Goal: Transaction & Acquisition: Purchase product/service

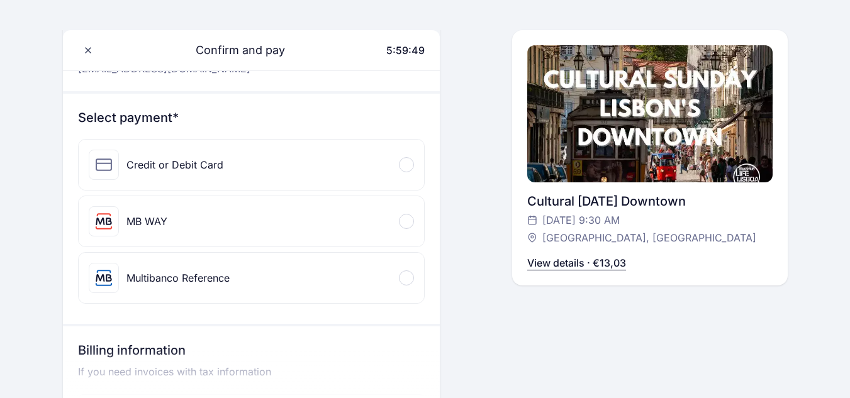
scroll to position [111, 0]
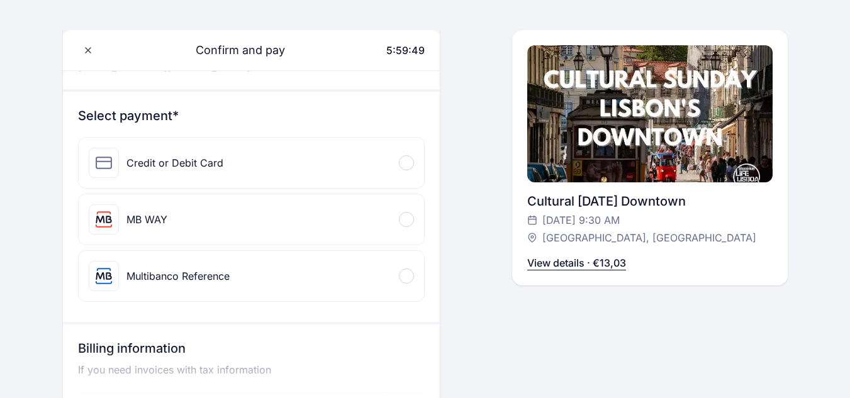
click at [190, 157] on div "Credit or Debit Card" at bounding box center [174, 162] width 97 height 15
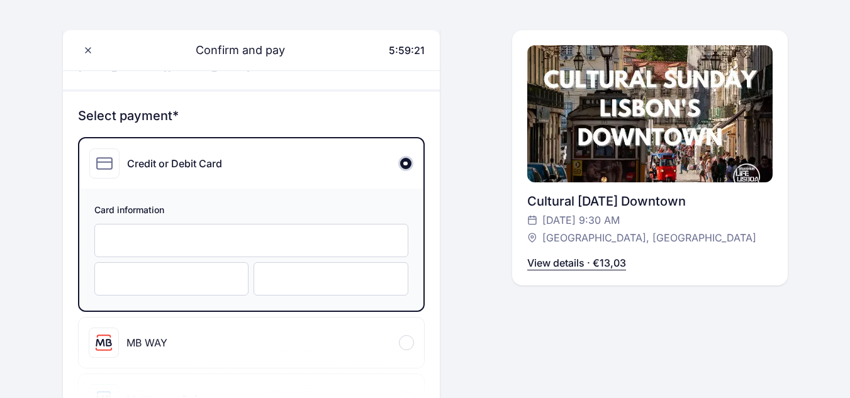
click at [294, 269] on div at bounding box center [331, 278] width 155 height 33
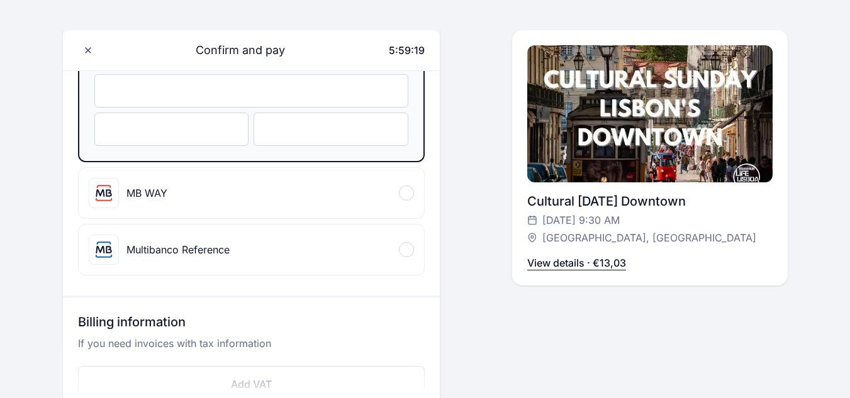
scroll to position [77, 0]
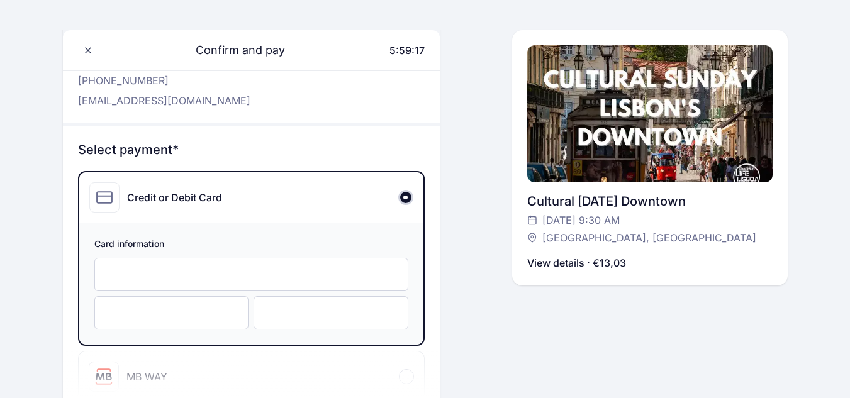
click at [404, 199] on div at bounding box center [405, 197] width 15 height 15
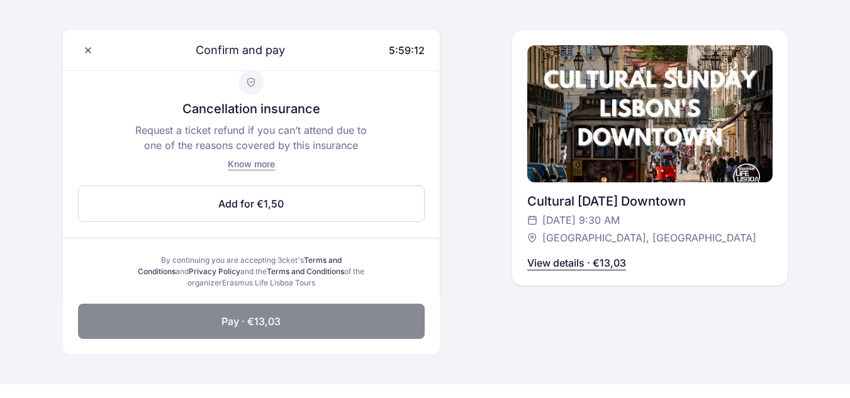
scroll to position [627, 0]
click at [333, 315] on button "Pay · €13,03" at bounding box center [251, 320] width 347 height 35
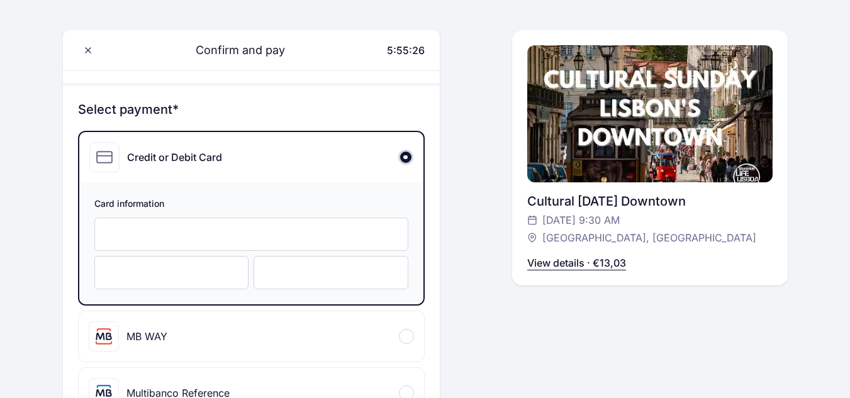
scroll to position [528, 0]
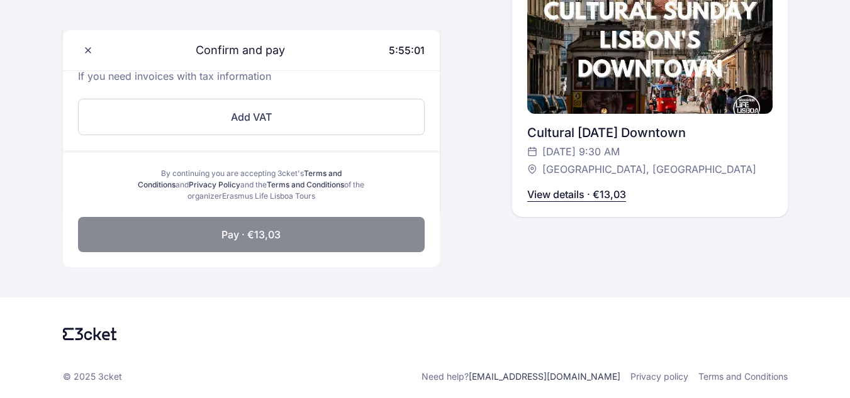
click at [304, 244] on button "Pay · €13,03" at bounding box center [251, 234] width 347 height 35
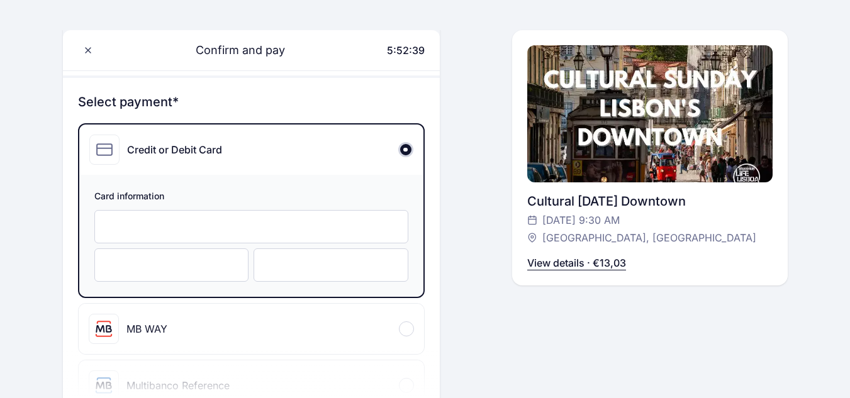
scroll to position [124, 0]
click at [266, 271] on div at bounding box center [331, 265] width 155 height 33
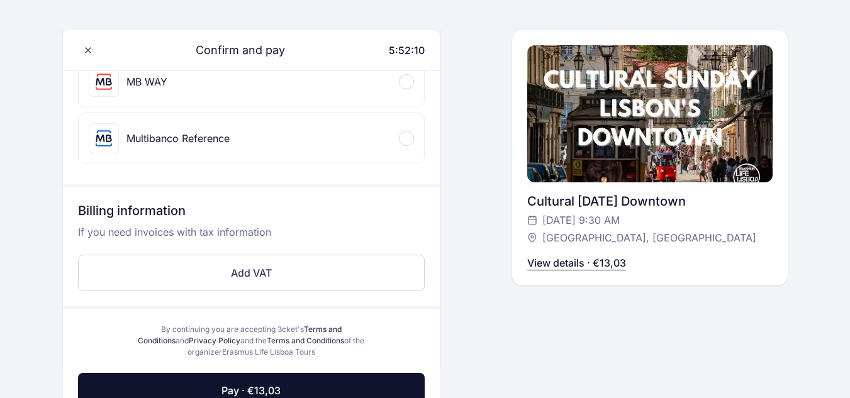
scroll to position [462, 0]
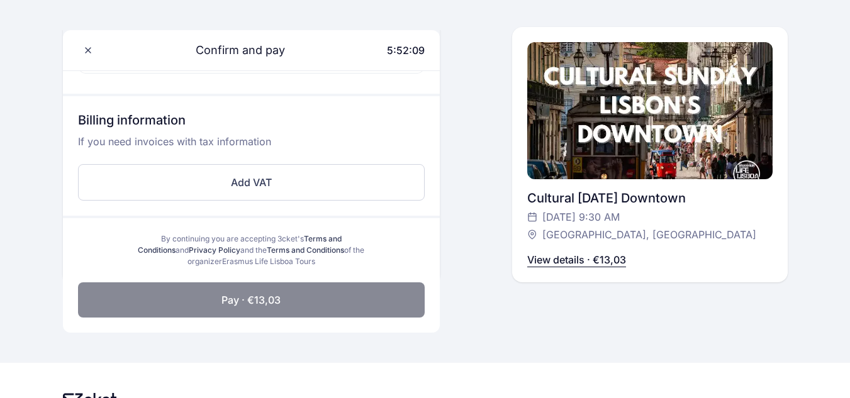
click at [264, 294] on span "Pay · €13,03" at bounding box center [250, 300] width 59 height 15
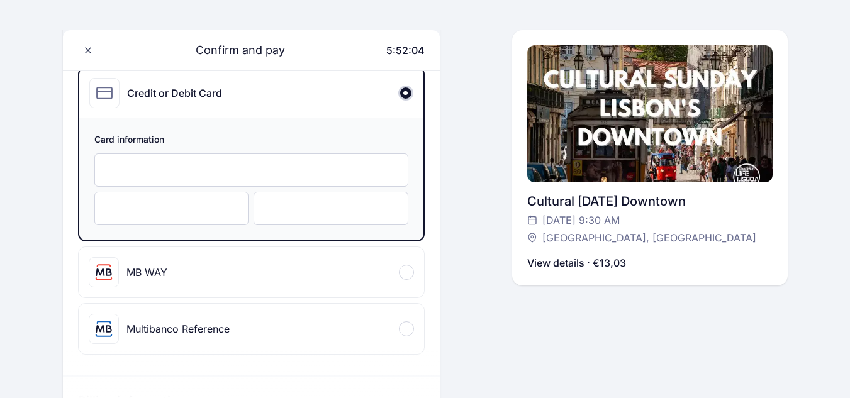
scroll to position [182, 0]
click at [264, 162] on div at bounding box center [251, 168] width 314 height 33
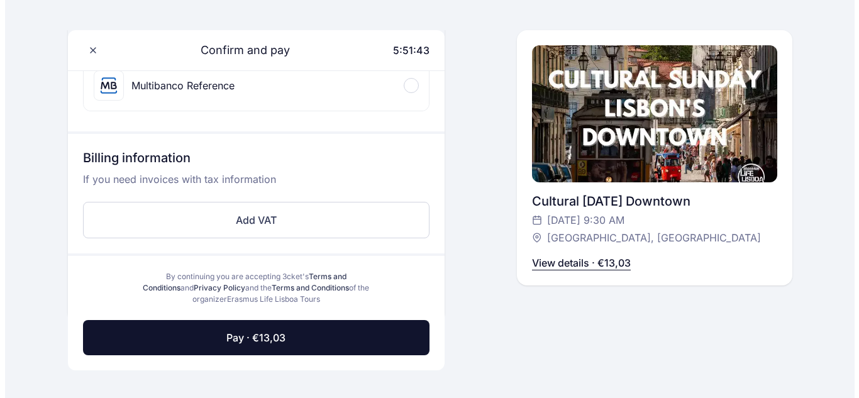
scroll to position [426, 0]
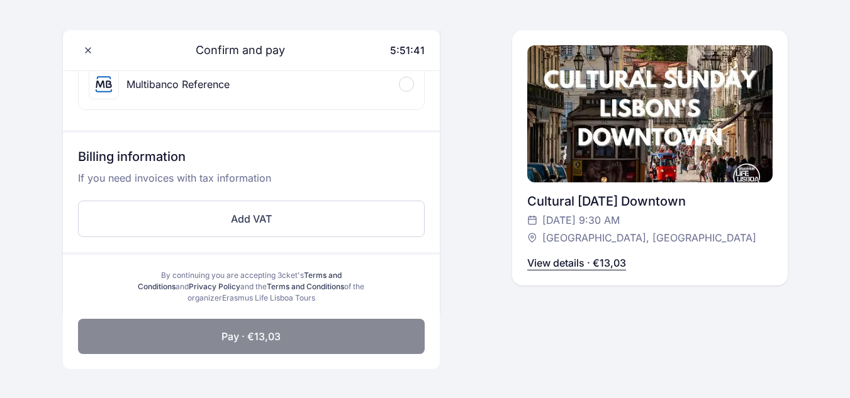
click at [272, 334] on span "Pay · €13,03" at bounding box center [250, 336] width 59 height 15
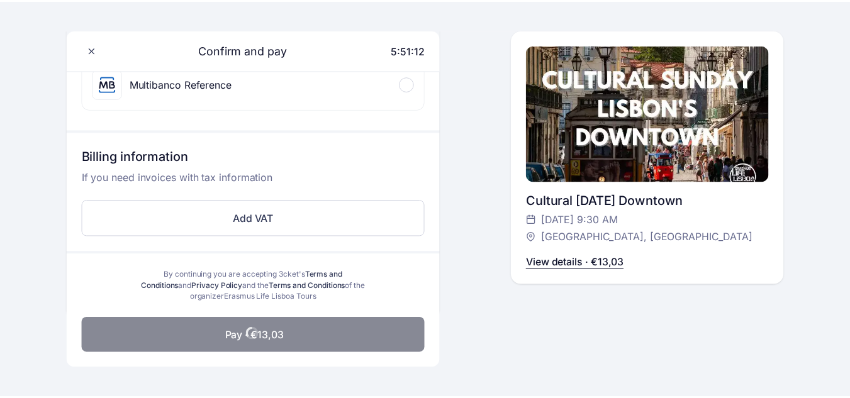
scroll to position [427, 0]
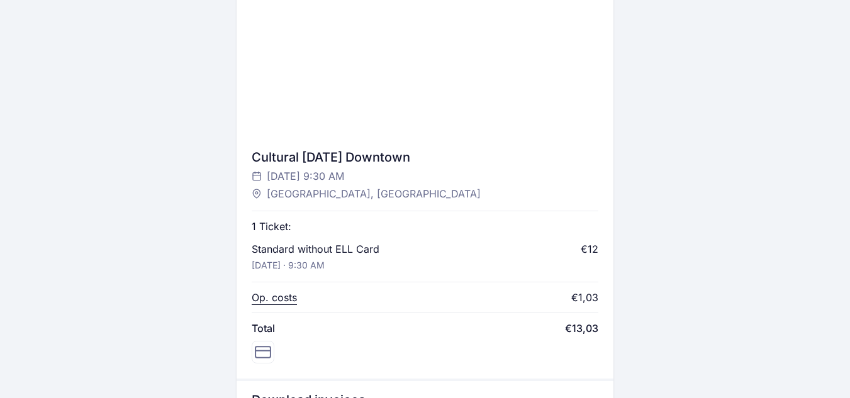
scroll to position [387, 0]
